Goal: Task Accomplishment & Management: Use online tool/utility

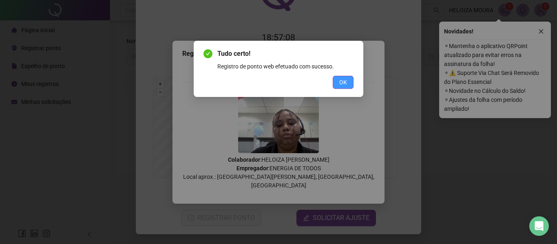
click at [338, 80] on button "OK" at bounding box center [343, 82] width 21 height 13
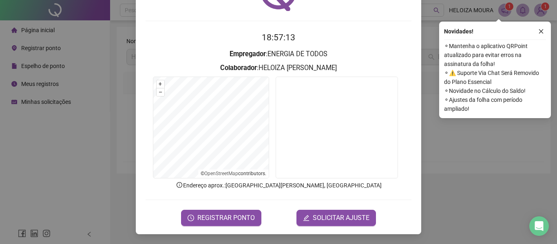
drag, startPoint x: 450, startPoint y: 202, endPoint x: 340, endPoint y: 142, distance: 124.7
click at [449, 201] on div "Registro de ponto web 18:57:13 Empregador : ENERGIA DE TODOS Colaborador : [PER…" at bounding box center [278, 122] width 557 height 244
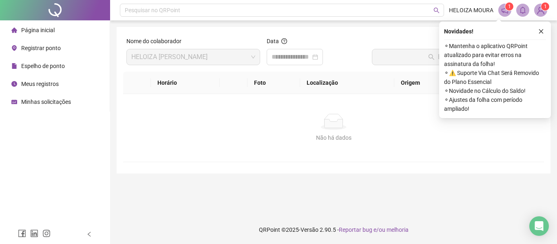
click at [37, 45] on span "Registrar ponto" at bounding box center [41, 48] width 40 height 7
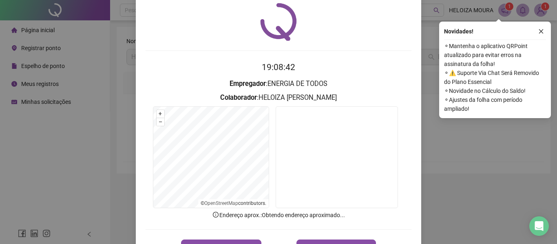
scroll to position [41, 0]
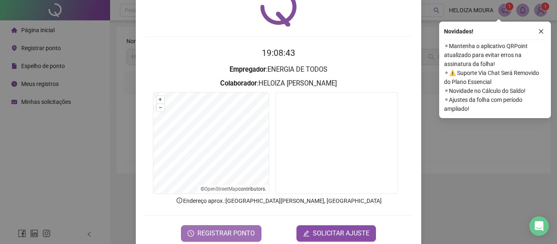
click at [233, 234] on span "REGISTRAR PONTO" at bounding box center [227, 234] width 58 height 10
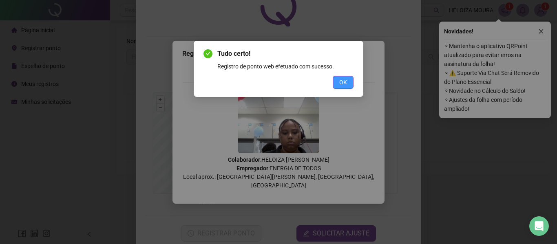
click at [340, 84] on span "OK" at bounding box center [344, 82] width 8 height 9
